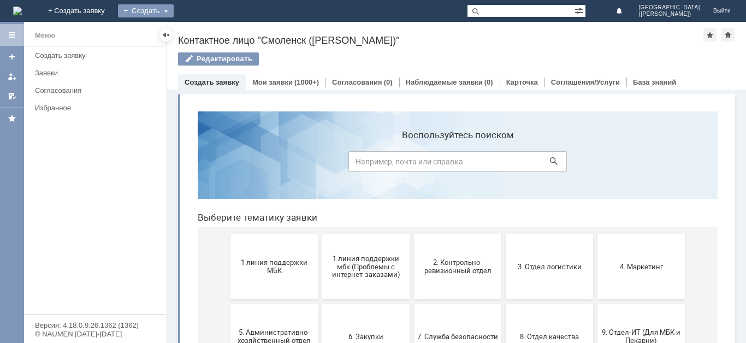
click at [174, 9] on div "Создать" at bounding box center [146, 10] width 56 height 13
click at [203, 34] on link "Заявка" at bounding box center [161, 32] width 83 height 13
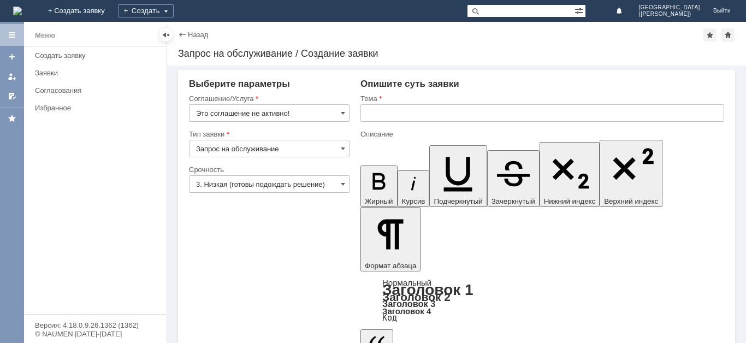
click at [319, 145] on input "Запрос на обслуживание" at bounding box center [269, 148] width 161 height 17
click at [336, 109] on input "Это соглашение не активно!" at bounding box center [269, 112] width 161 height 17
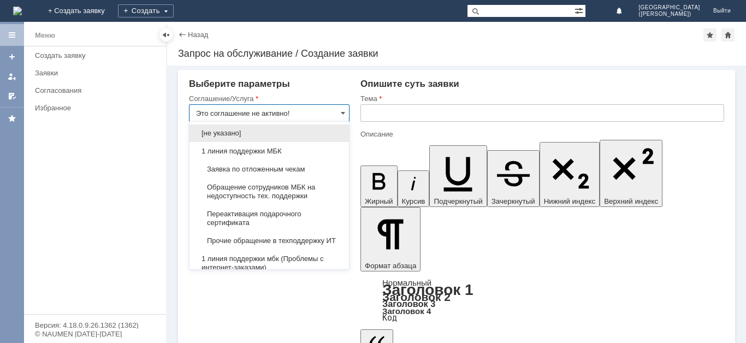
type input "Запрос на обслуживание"
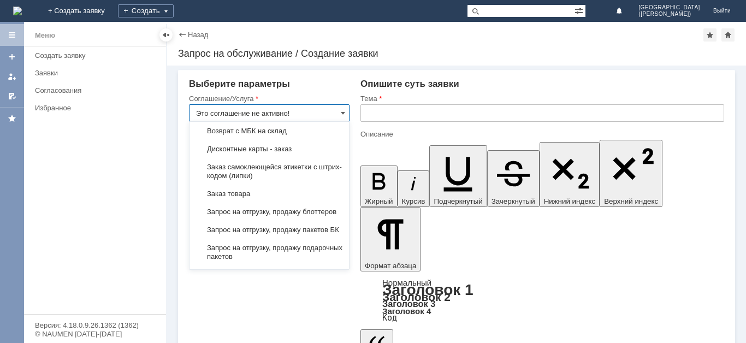
scroll to position [312, 0]
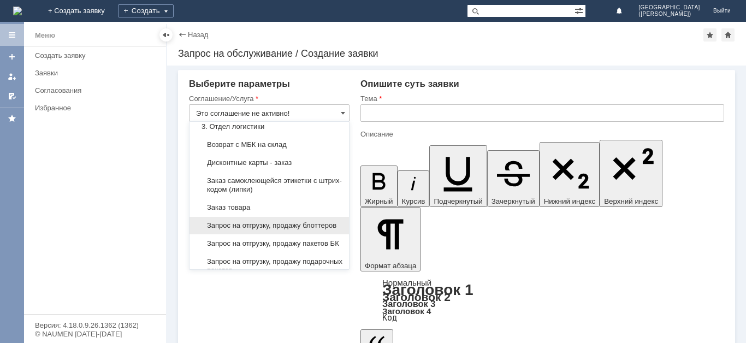
click at [307, 230] on span "Запрос на отгрузку, продажу блоттеров" at bounding box center [269, 225] width 146 height 9
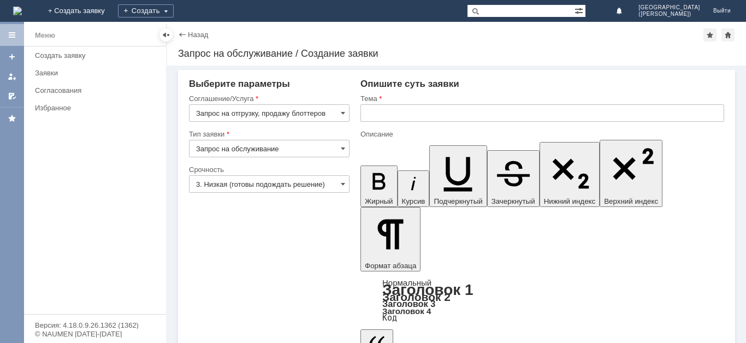
type input "Запрос на отгрузку, продажу блоттеров"
click at [262, 180] on input "3. Низкая (готовы подождать решение)" at bounding box center [269, 183] width 161 height 17
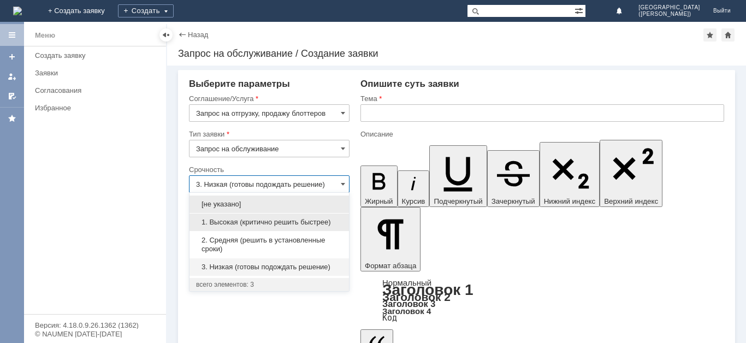
click at [258, 215] on div "1. Высокая (критично решить быстрее)" at bounding box center [270, 222] width 160 height 17
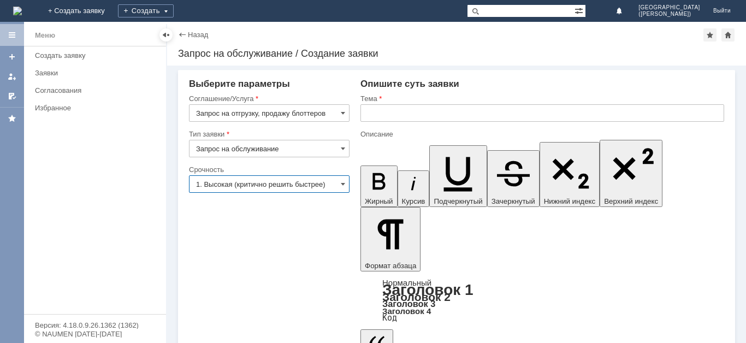
type input "1. Высокая (критично решить быстрее)"
click at [440, 105] on input "text" at bounding box center [543, 112] width 364 height 17
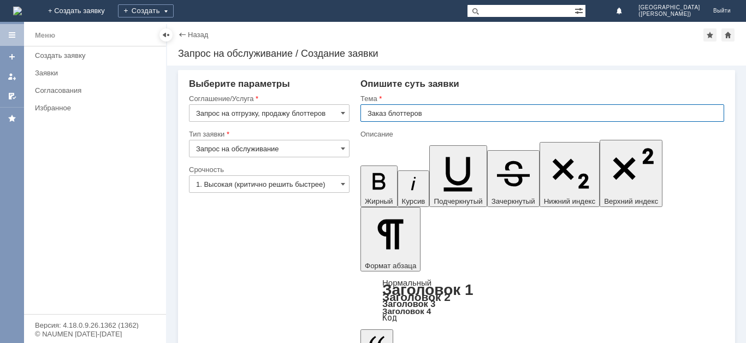
type input "Заказ блоттеров"
